Goal: Information Seeking & Learning: Check status

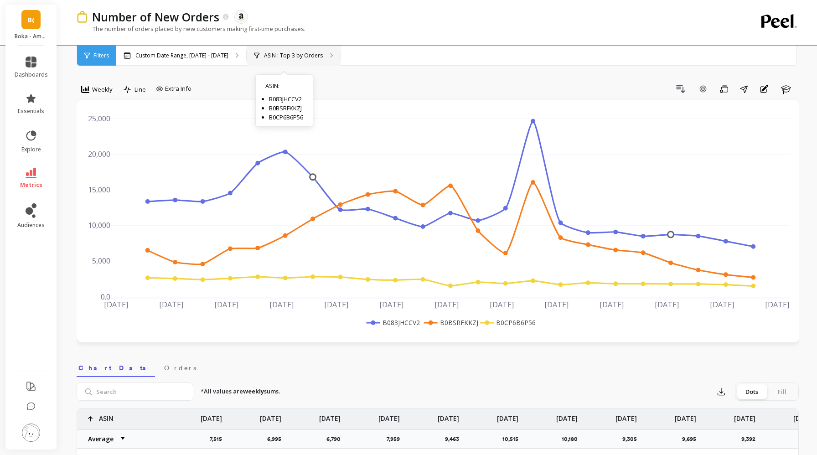
click at [285, 58] on p "ASIN : Top 3 by Orders" at bounding box center [293, 55] width 59 height 7
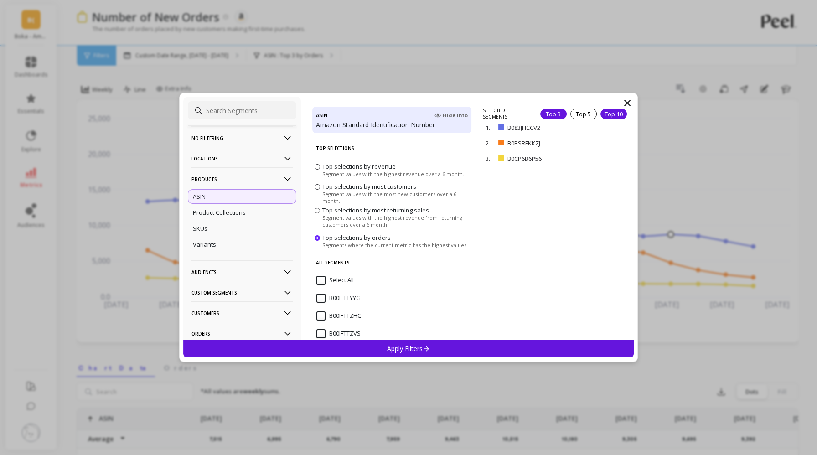
click at [612, 115] on div "Top 10" at bounding box center [614, 114] width 26 height 11
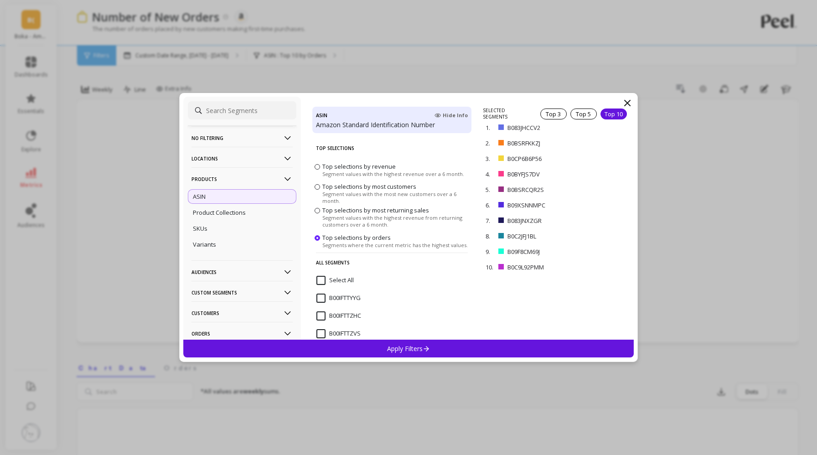
click at [454, 352] on div "Apply Filters" at bounding box center [408, 349] width 451 height 18
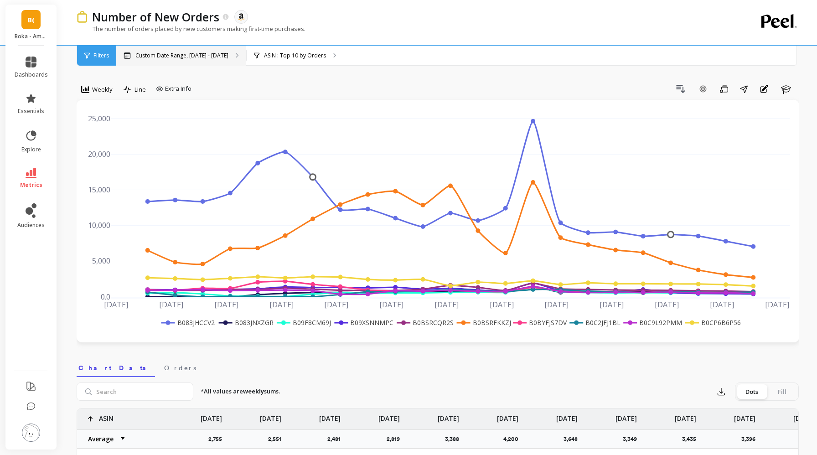
click at [192, 49] on div "Custom Date Range, [DATE] - [DATE]" at bounding box center [181, 56] width 130 height 20
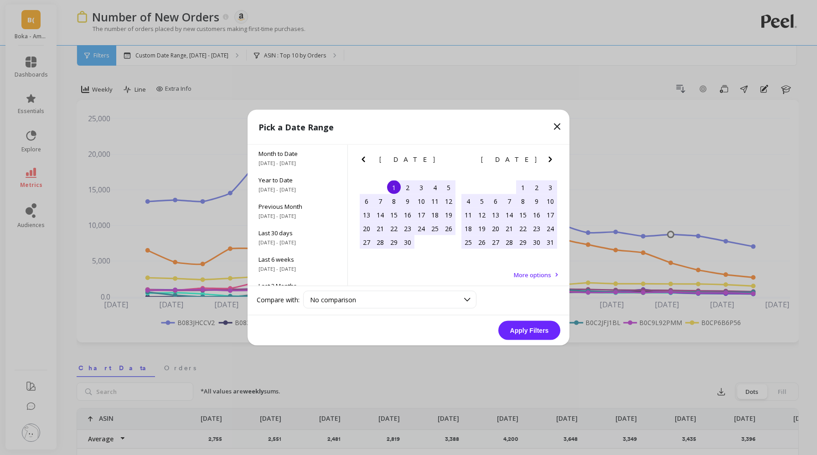
click at [549, 160] on icon "Next Month" at bounding box center [550, 159] width 11 height 11
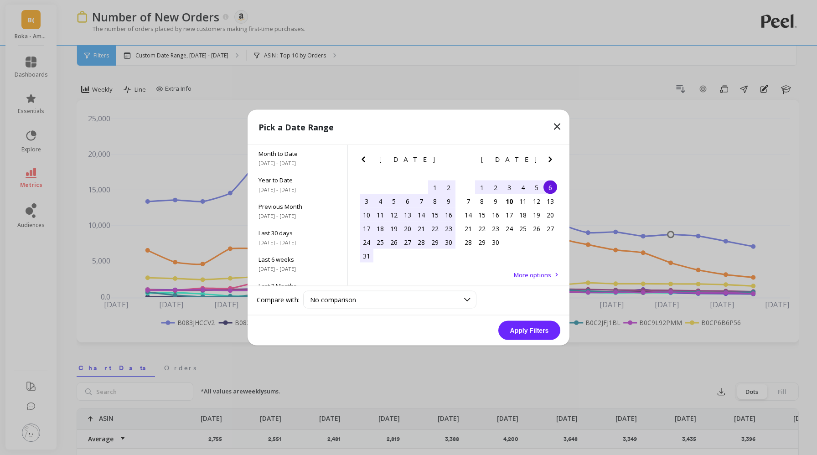
click at [431, 188] on div "1" at bounding box center [435, 188] width 14 height 14
click at [507, 199] on div "10" at bounding box center [510, 201] width 14 height 14
click at [529, 326] on button "Apply Filters" at bounding box center [529, 330] width 62 height 19
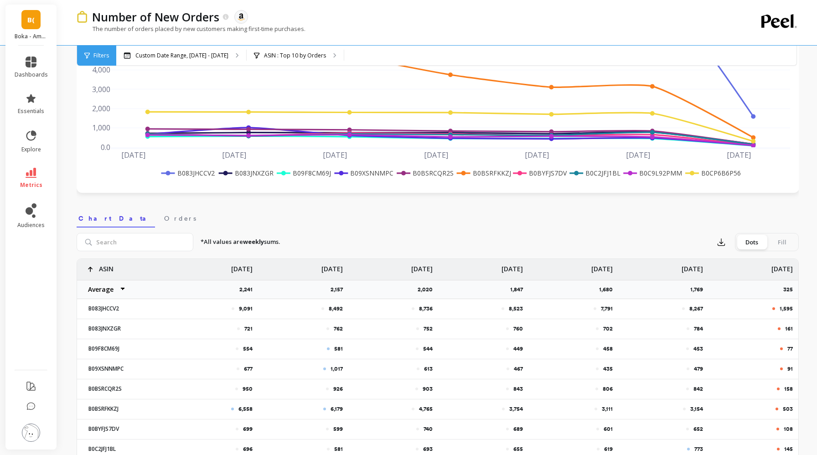
scroll to position [264, 0]
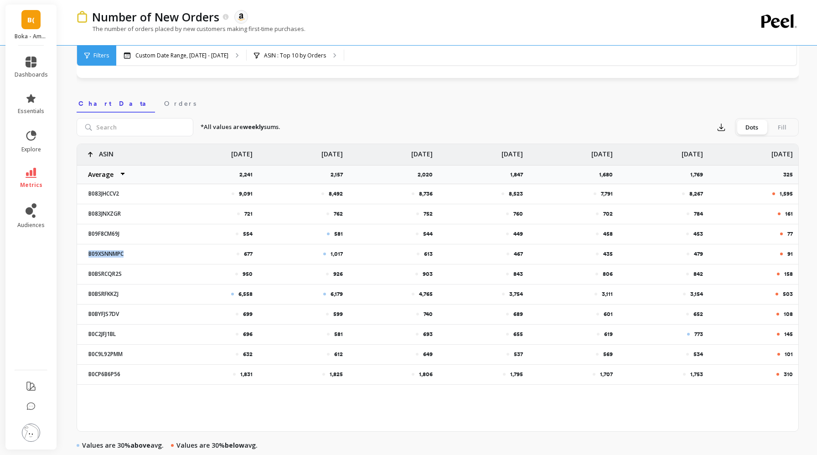
drag, startPoint x: 125, startPoint y: 253, endPoint x: 80, endPoint y: 252, distance: 45.6
click at [80, 252] on div "B09XSNNMPC" at bounding box center [122, 253] width 91 height 19
copy p "B09XSNNMPC"
